Goal: Information Seeking & Learning: Learn about a topic

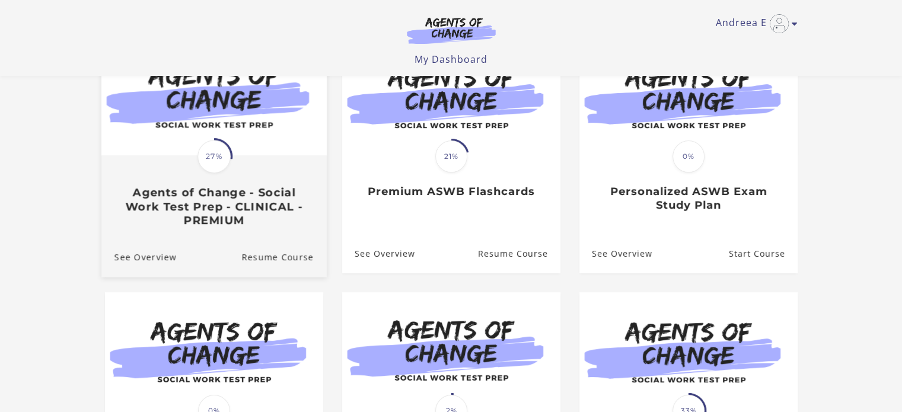
scroll to position [143, 0]
click at [209, 157] on span "27%" at bounding box center [213, 155] width 33 height 33
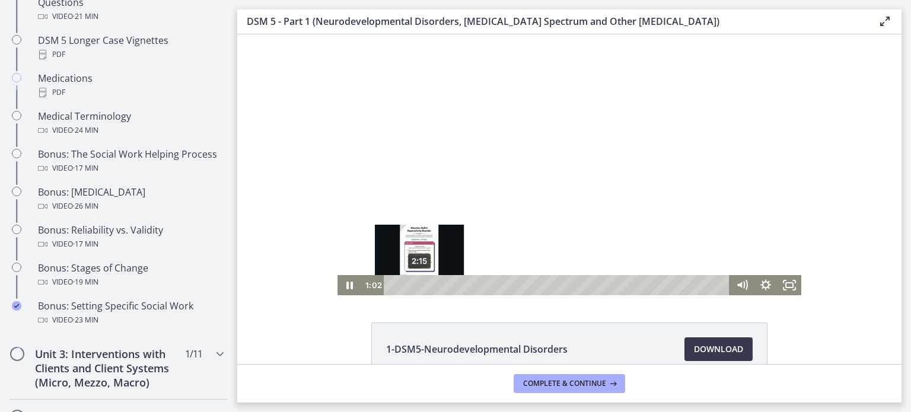
click at [417, 288] on div "2:15" at bounding box center [558, 285] width 331 height 20
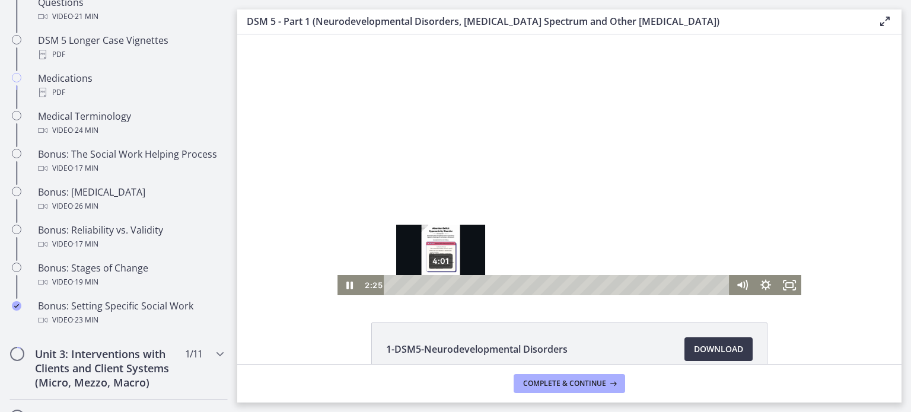
click at [436, 286] on div "4:01" at bounding box center [558, 285] width 331 height 20
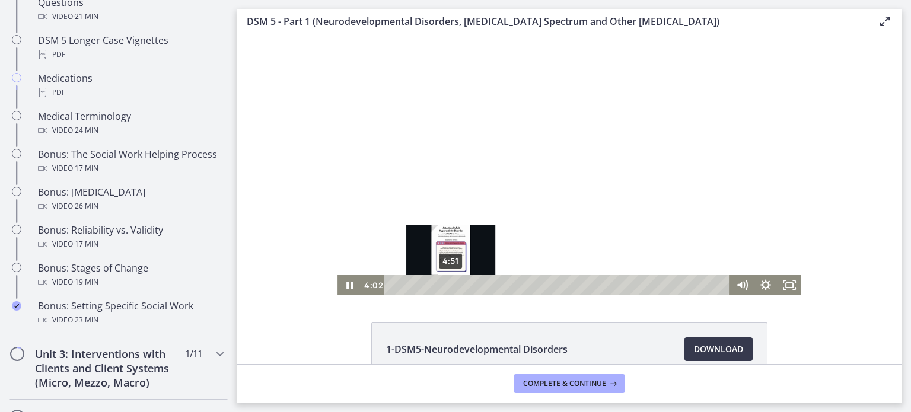
click at [450, 284] on div "4:51" at bounding box center [558, 285] width 331 height 20
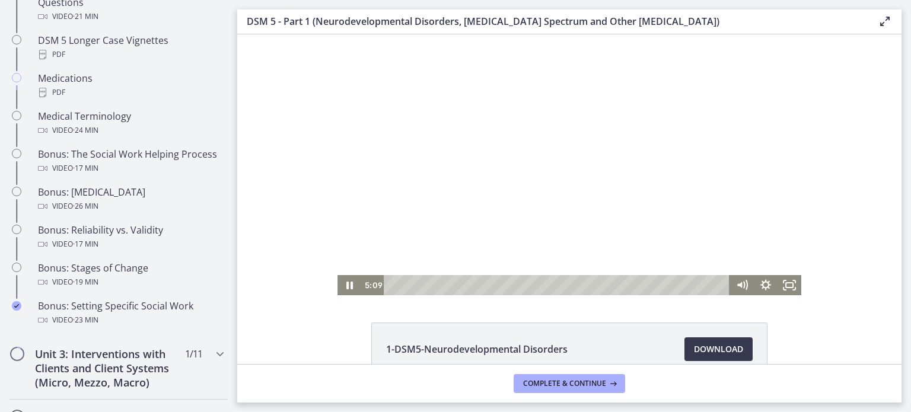
click at [510, 271] on div at bounding box center [569, 164] width 464 height 261
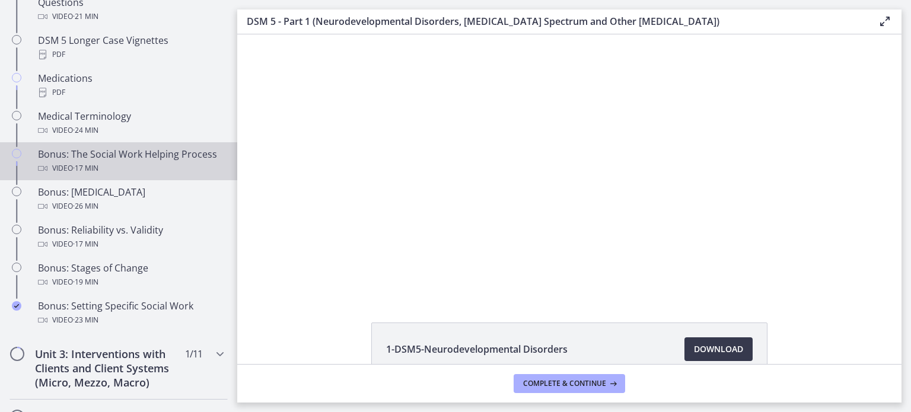
click at [124, 174] on div "Video · 17 min" at bounding box center [130, 168] width 185 height 14
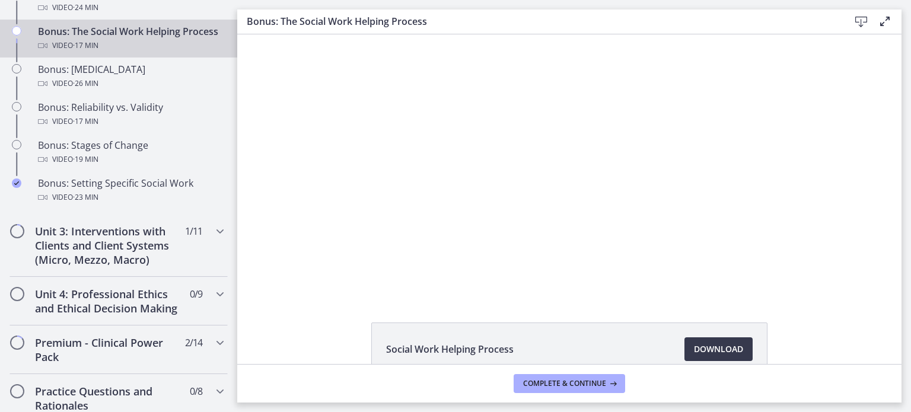
scroll to position [1009, 0]
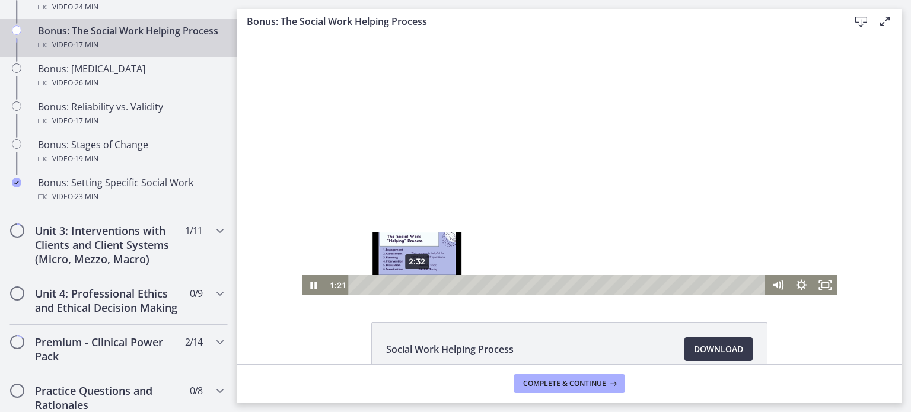
click at [413, 282] on div "2:32" at bounding box center [558, 285] width 403 height 20
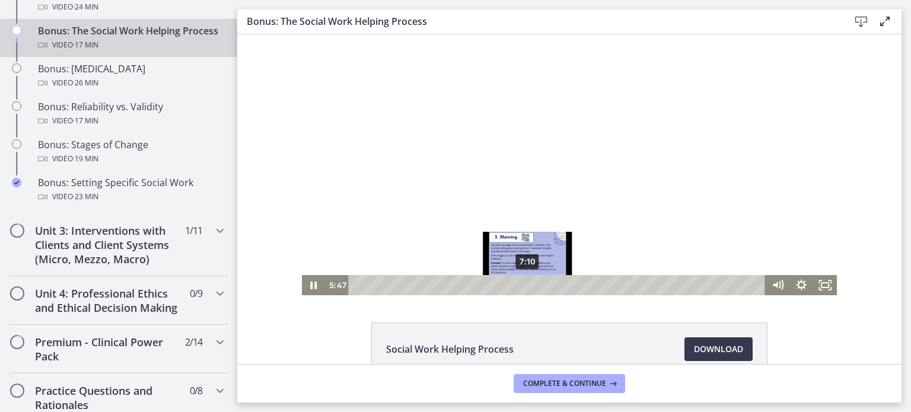
click at [523, 283] on div "7:10" at bounding box center [558, 285] width 403 height 20
click at [601, 267] on div at bounding box center [569, 164] width 535 height 261
click at [311, 286] on icon "Play Video" at bounding box center [314, 285] width 7 height 10
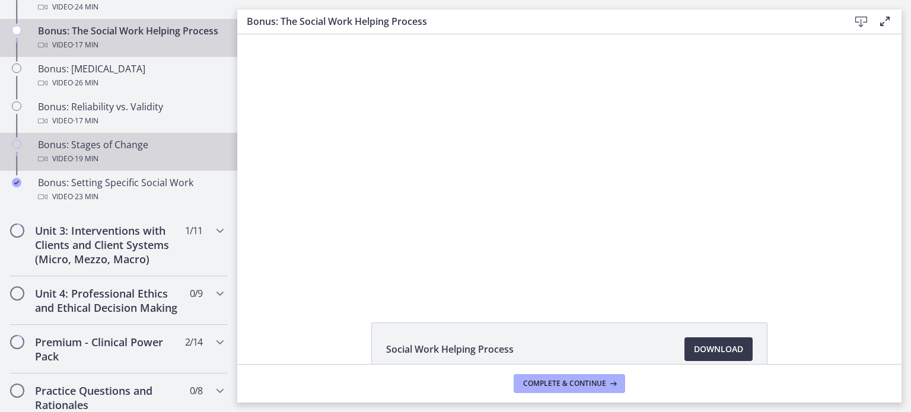
click at [110, 166] on div "Video · 19 min" at bounding box center [130, 159] width 185 height 14
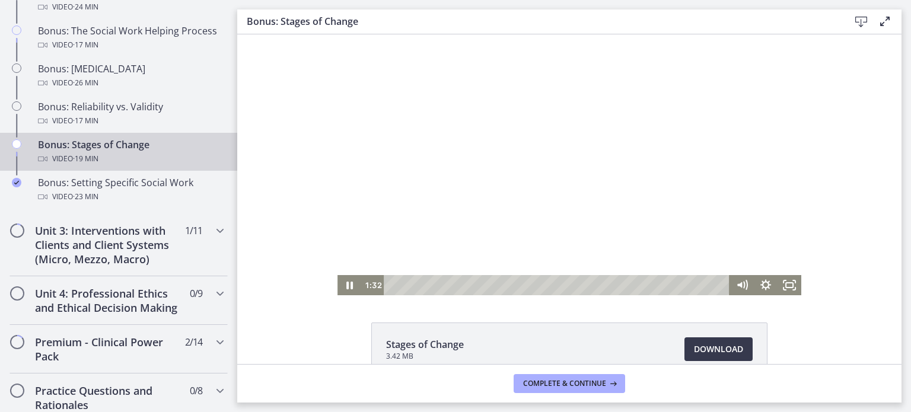
click at [414, 282] on div "Playbar" at bounding box center [558, 285] width 331 height 20
click at [442, 288] on div "3:08" at bounding box center [558, 285] width 331 height 20
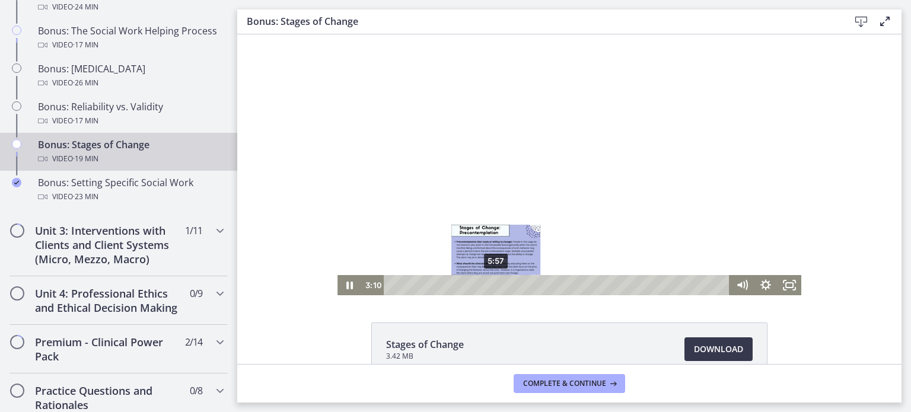
click at [492, 286] on div "5:57" at bounding box center [558, 285] width 331 height 20
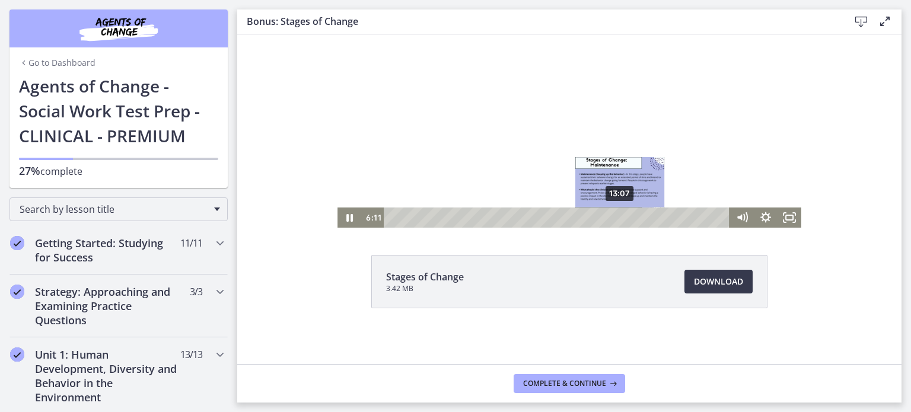
scroll to position [68, 0]
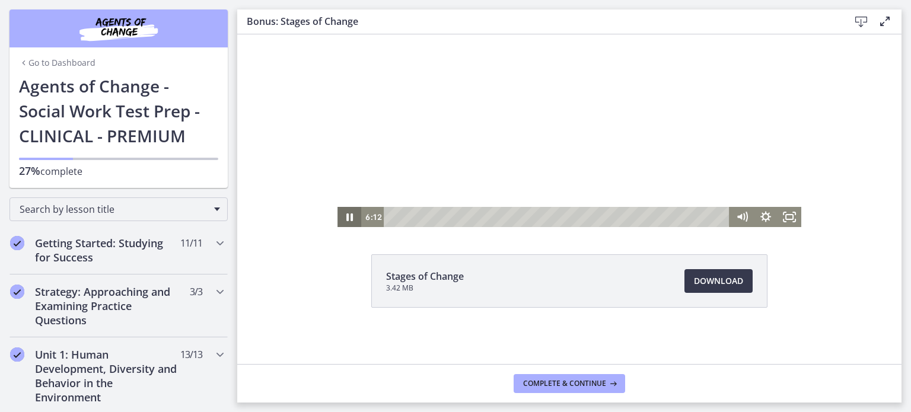
click at [347, 220] on icon "Pause" at bounding box center [349, 217] width 7 height 8
